Goal: Check status: Check status

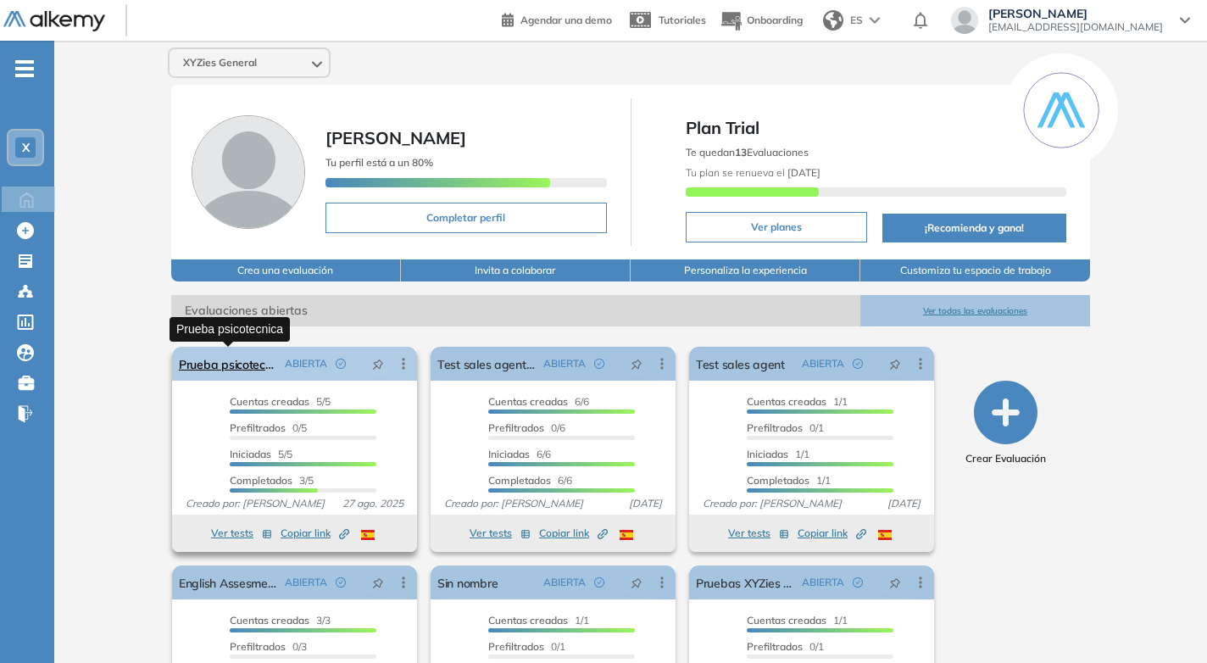
click at [214, 363] on link "Prueba psicotecnica" at bounding box center [228, 364] width 99 height 34
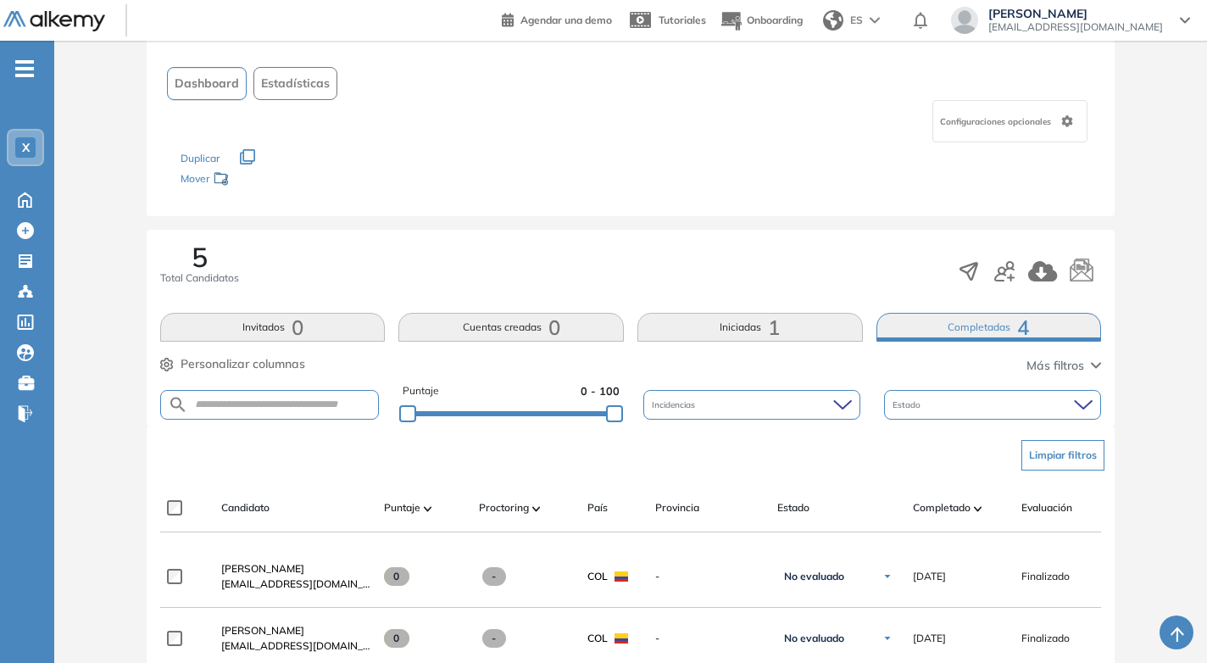
scroll to position [85, 0]
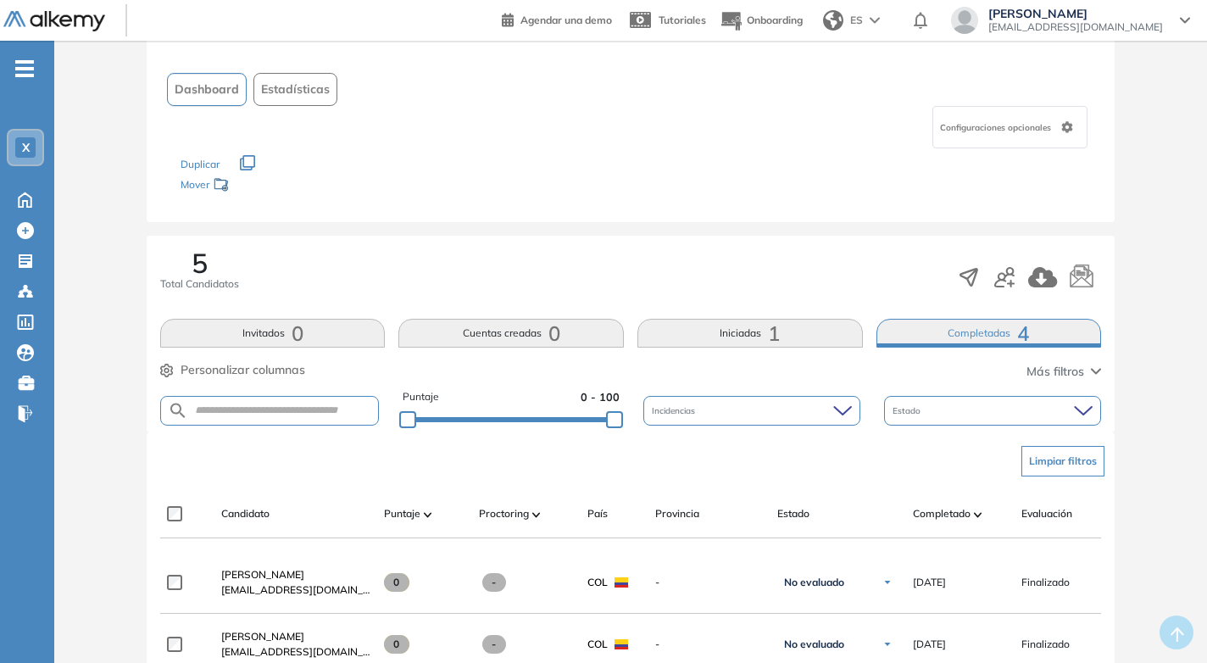
click at [768, 333] on span "1" at bounding box center [774, 333] width 12 height 0
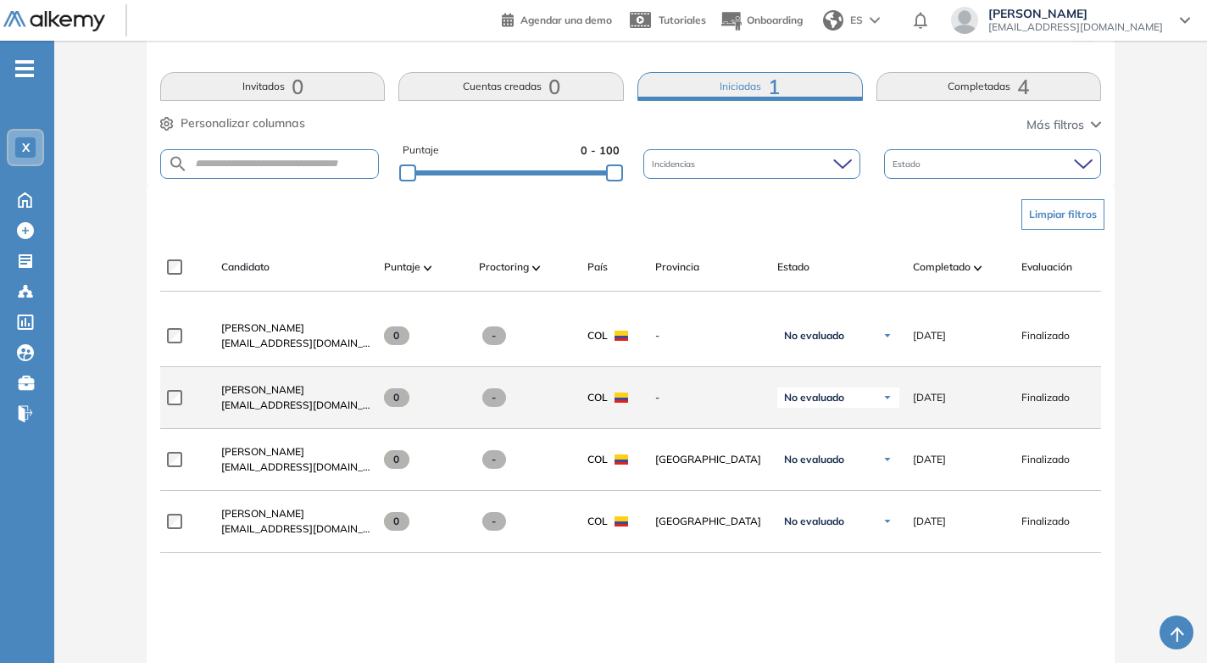
scroll to position [169, 0]
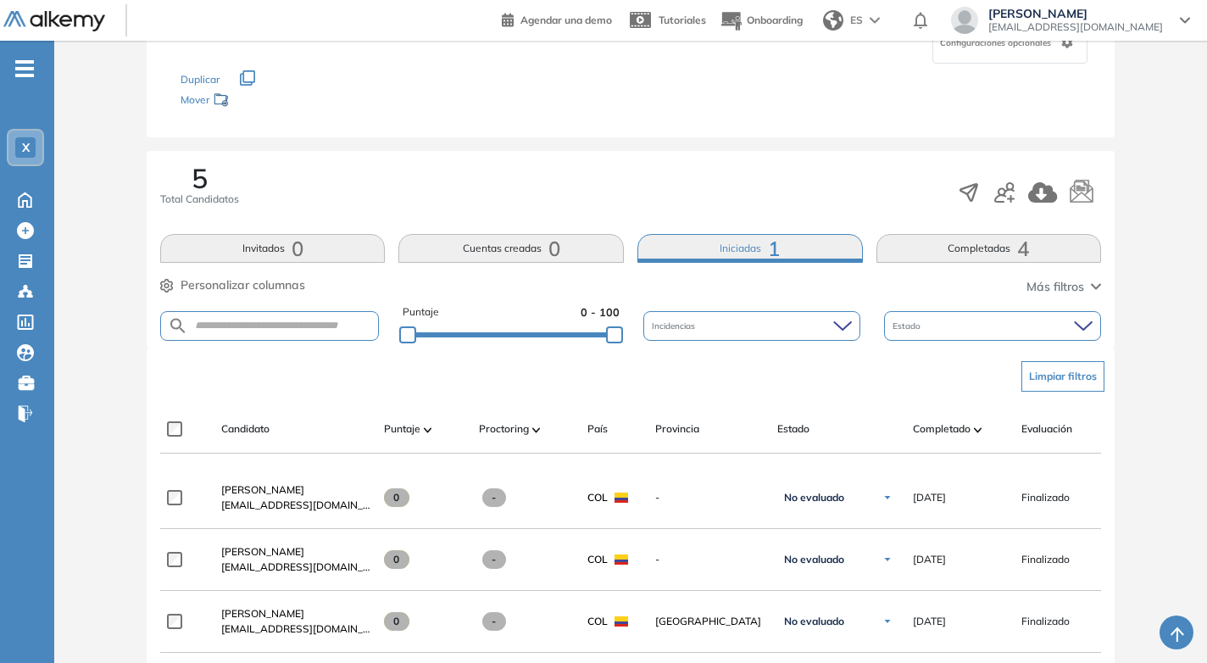
click at [1018, 248] on span "4" at bounding box center [1023, 248] width 12 height 0
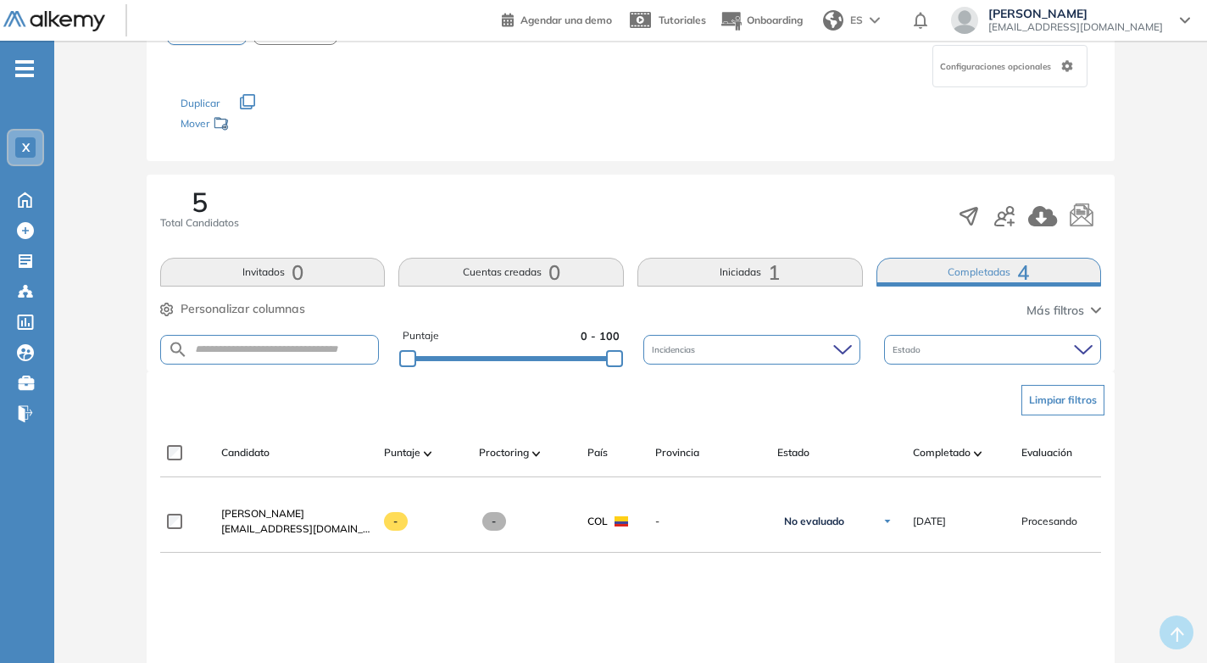
scroll to position [85, 0]
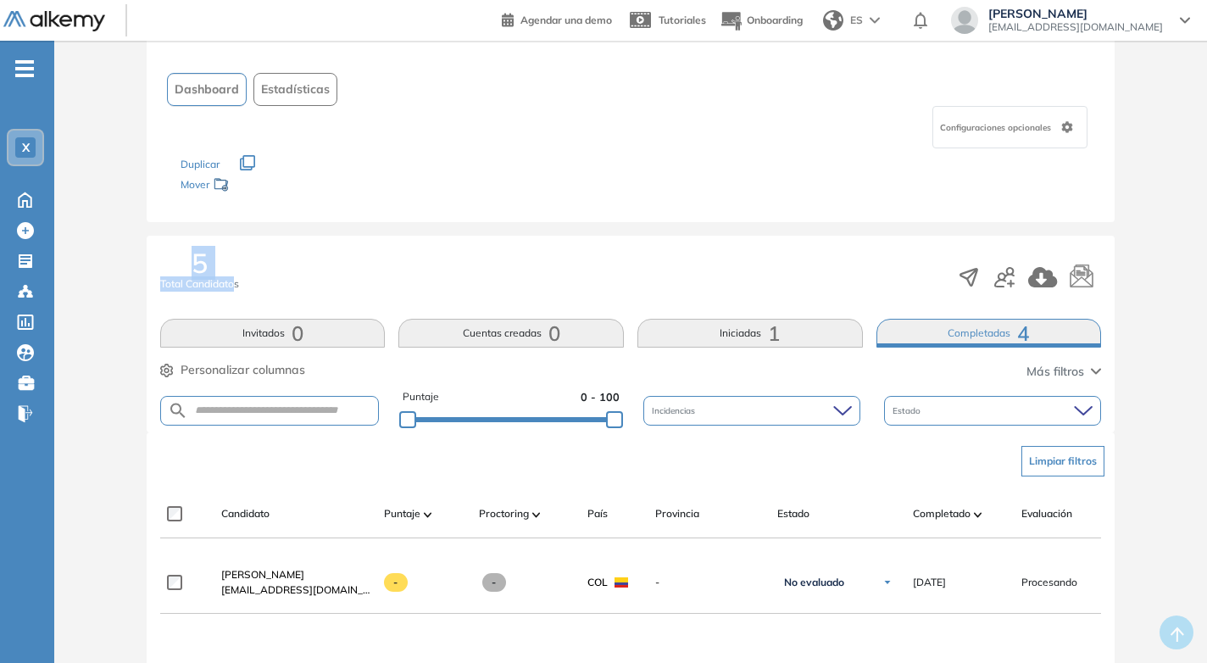
drag, startPoint x: 187, startPoint y: 253, endPoint x: 234, endPoint y: 270, distance: 49.9
click at [234, 270] on div "5 Total Candidatos" at bounding box center [199, 270] width 79 height 42
click at [1153, 360] on div "Evaluación : Prueba psicotecnica Abierta Ver evaluación Cerrar evaluación Dashb…" at bounding box center [630, 468] width 1139 height 956
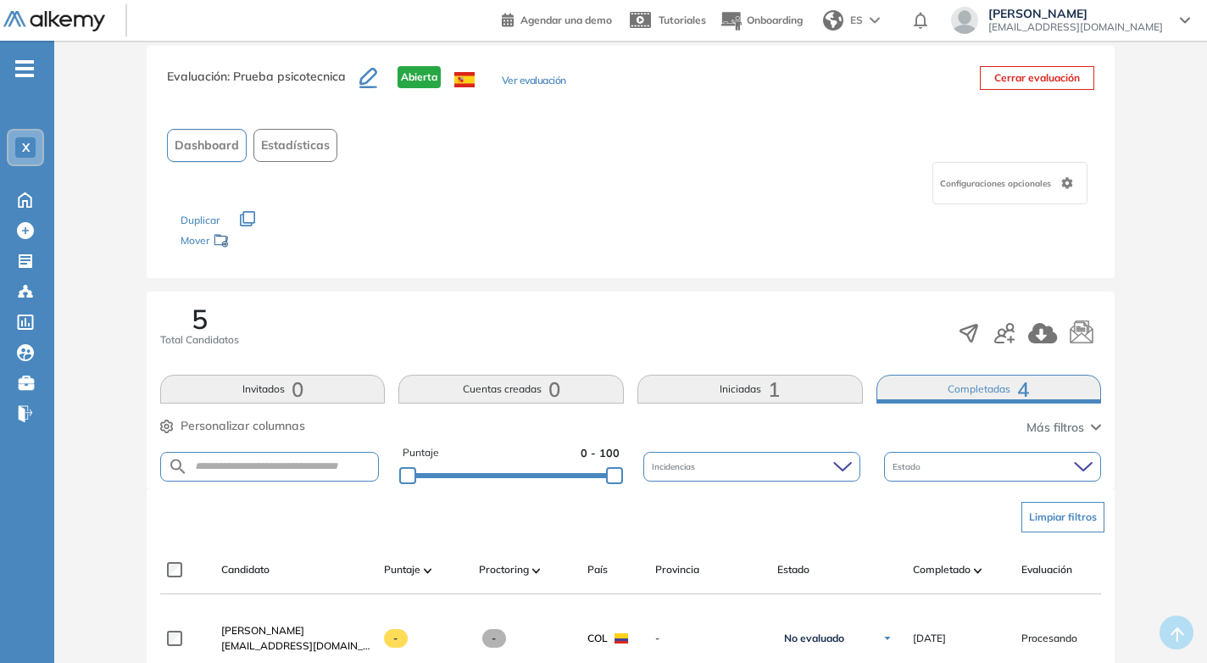
scroll to position [0, 0]
